Goal: Navigation & Orientation: Find specific page/section

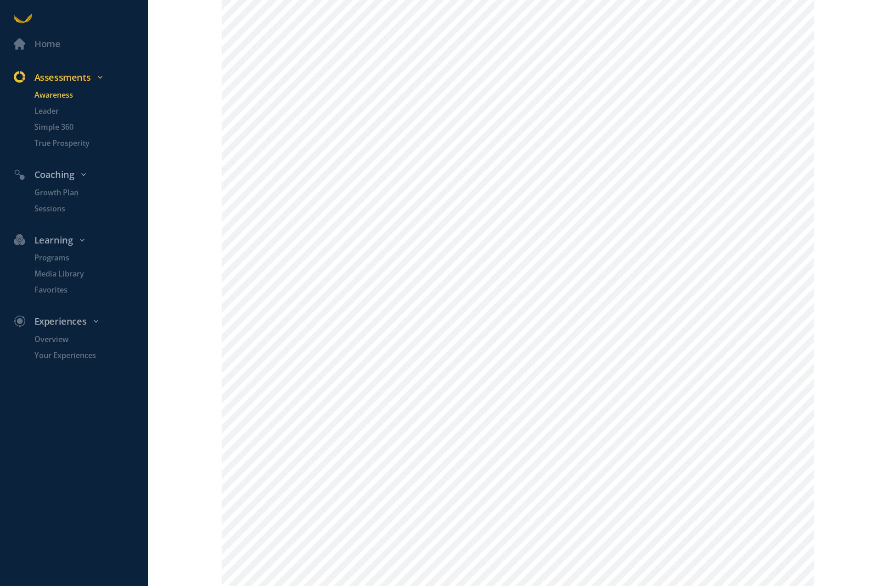
scroll to position [865, 0]
click at [164, 365] on div "Home Assessments Awareness Leader Simple 360 True Prosperity Coaching Growth Pl…" at bounding box center [444, 293] width 888 height 586
click at [48, 110] on p "Leader" at bounding box center [89, 111] width 111 height 11
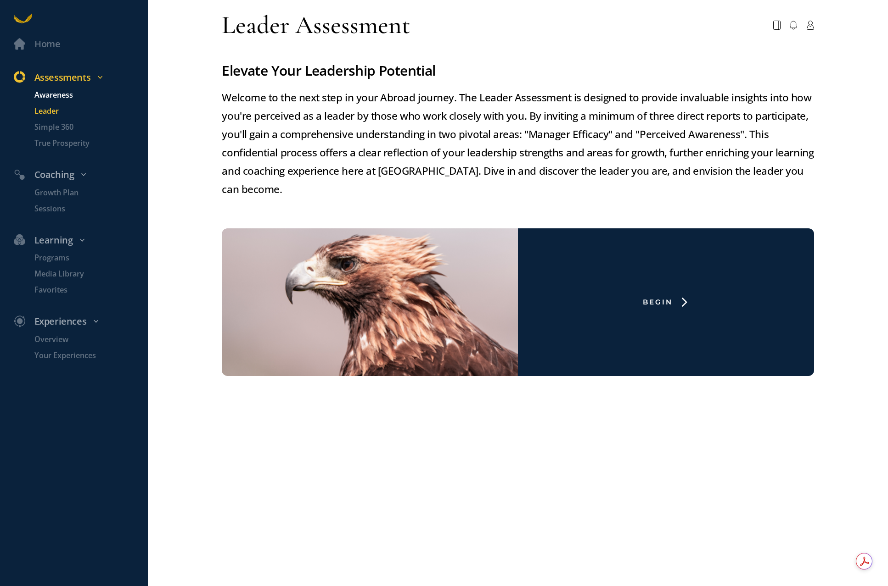
click at [57, 91] on p "Awareness" at bounding box center [89, 94] width 111 height 11
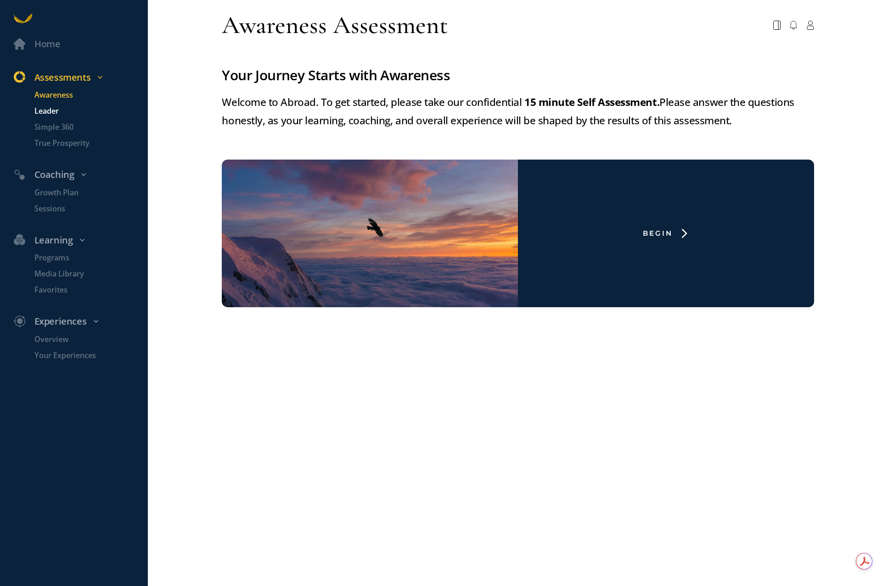
click at [55, 107] on p "Leader" at bounding box center [89, 111] width 111 height 11
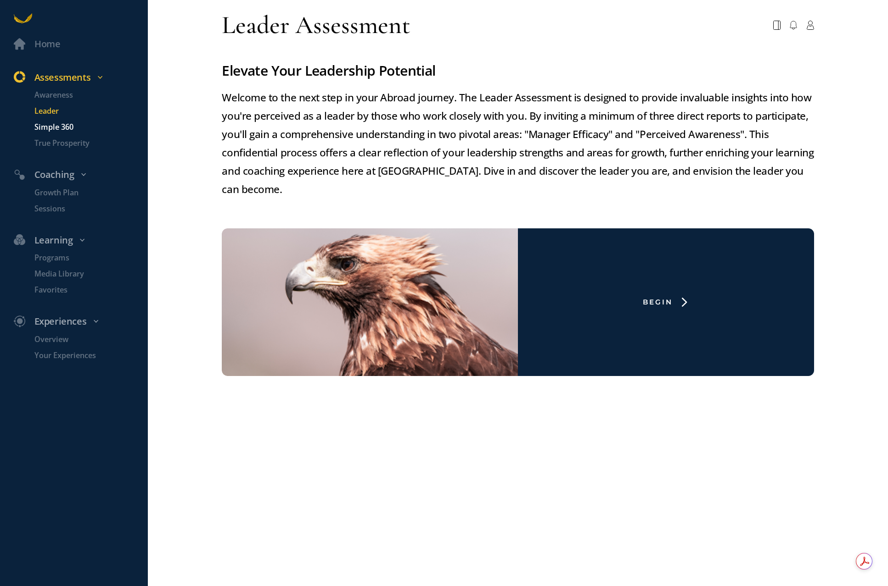
click at [52, 124] on p "Simple 360" at bounding box center [89, 127] width 111 height 11
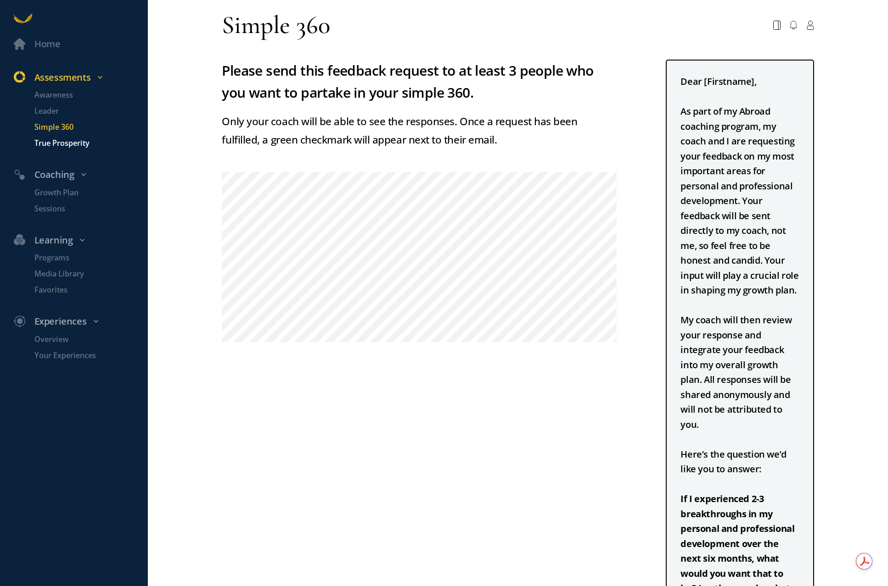
click at [53, 138] on p "True Prosperity" at bounding box center [89, 143] width 111 height 11
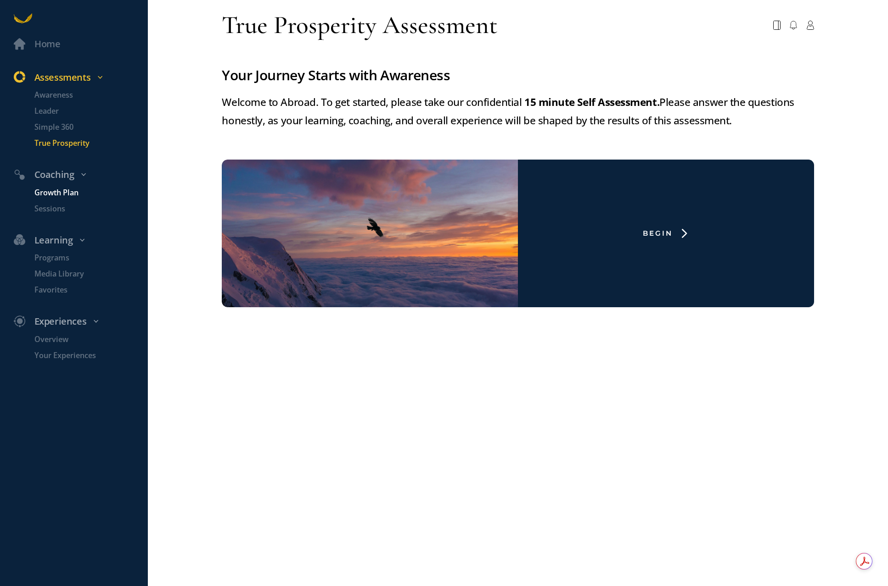
click at [54, 190] on p "Growth Plan" at bounding box center [89, 192] width 111 height 11
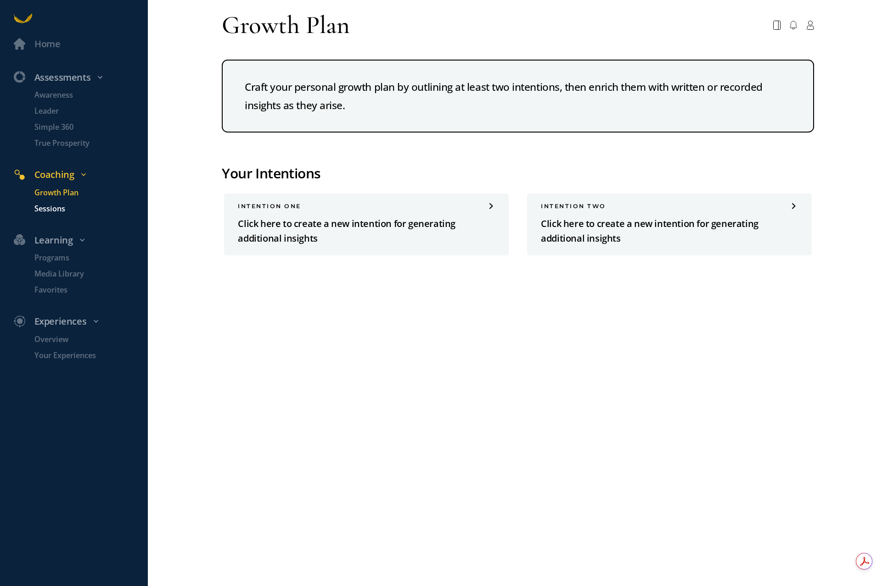
click at [52, 212] on p "Sessions" at bounding box center [89, 208] width 111 height 11
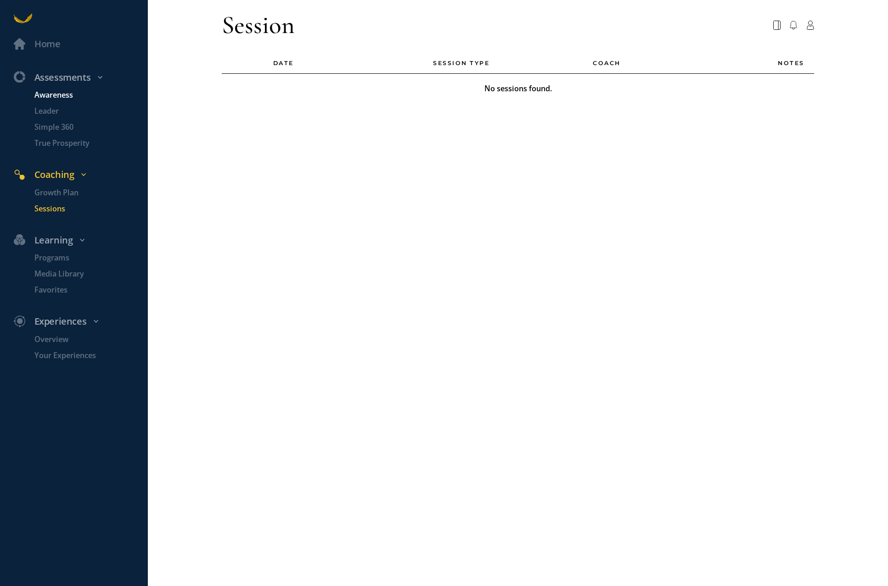
click at [63, 96] on p "Awareness" at bounding box center [89, 94] width 111 height 11
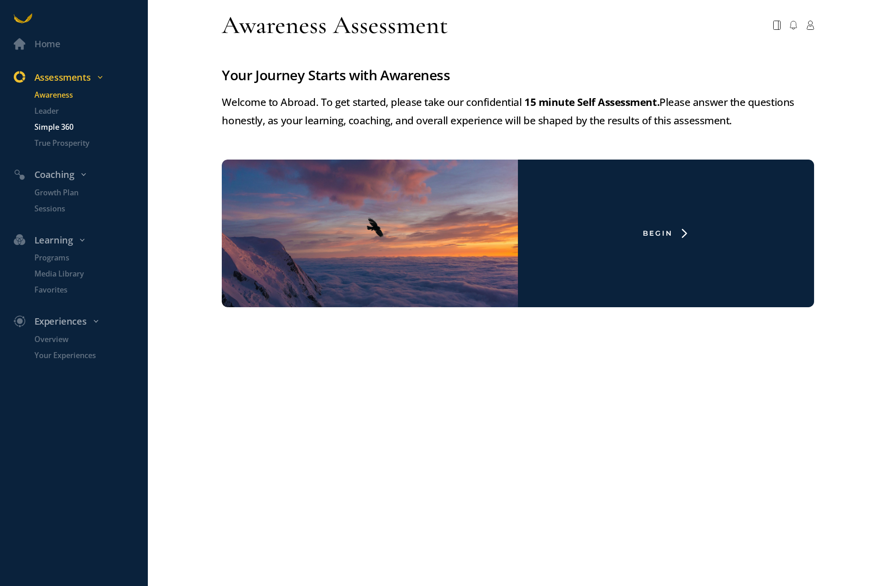
click at [68, 125] on p "Simple 360" at bounding box center [89, 127] width 111 height 11
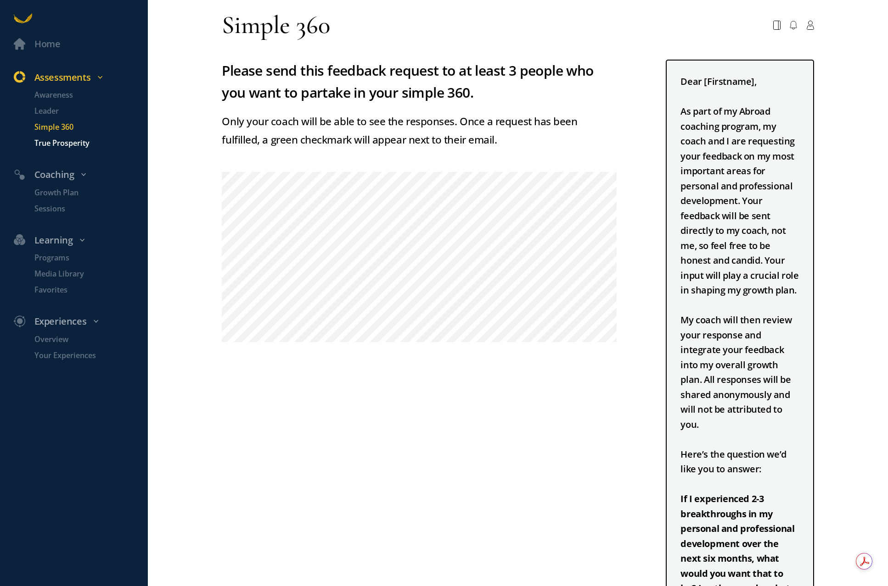
click at [69, 139] on p "True Prosperity" at bounding box center [89, 143] width 111 height 11
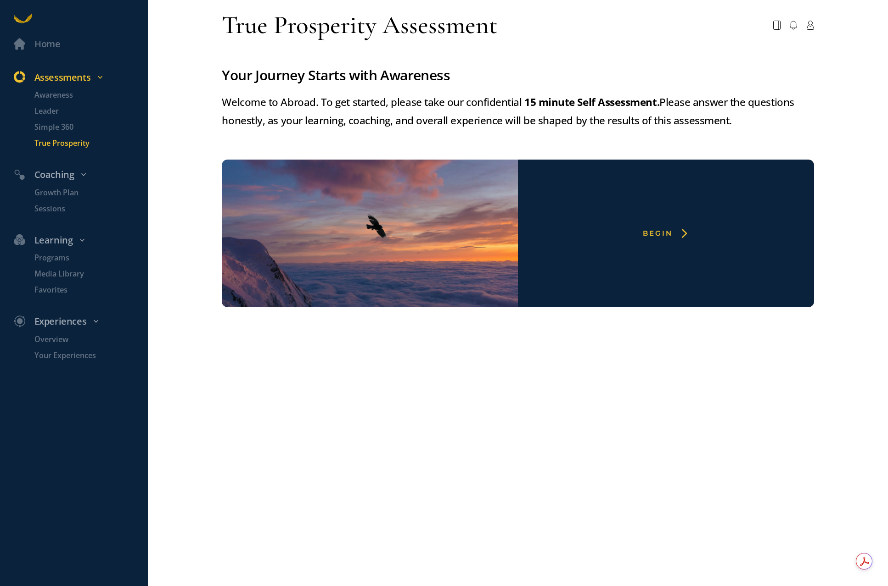
click at [550, 222] on div "Begin" at bounding box center [666, 234] width 296 height 148
